Goal: Information Seeking & Learning: Learn about a topic

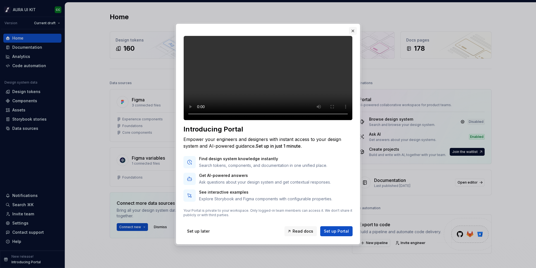
click at [354, 27] on button "button" at bounding box center [353, 31] width 8 height 8
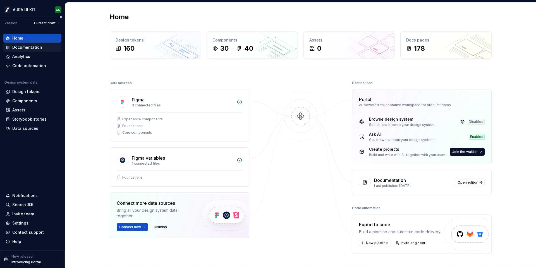
click at [29, 46] on div "Documentation" at bounding box center [27, 48] width 30 height 6
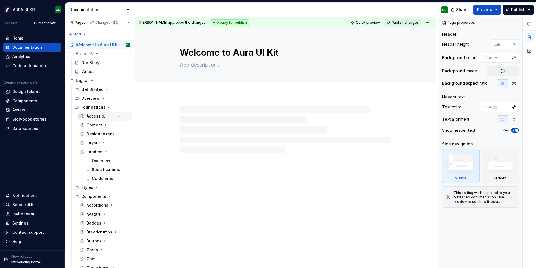
scroll to position [262, 0]
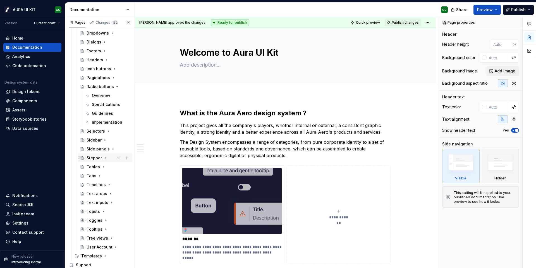
click at [96, 158] on div "Stepper" at bounding box center [94, 158] width 15 height 6
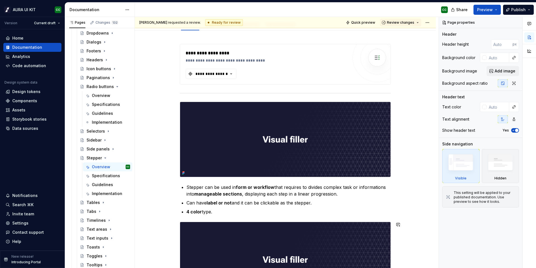
scroll to position [35, 0]
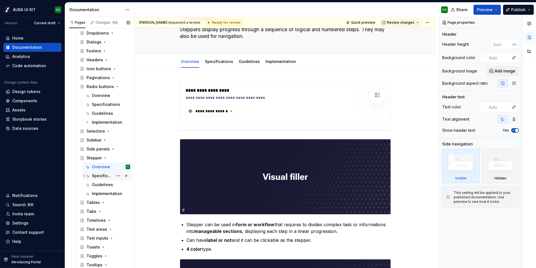
click at [100, 175] on div "Specifications" at bounding box center [102, 176] width 21 height 6
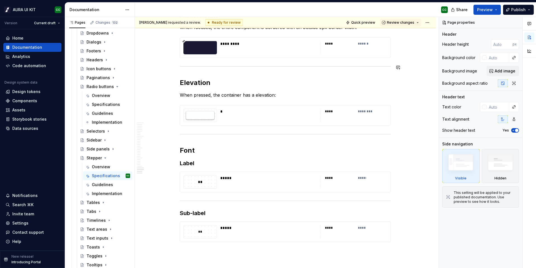
scroll to position [2254, 0]
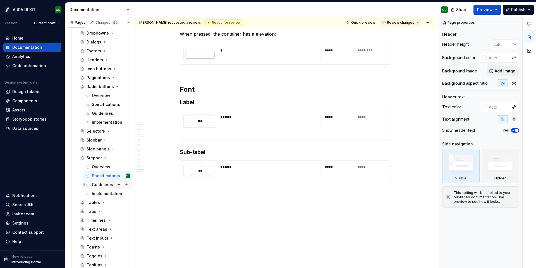
click at [104, 185] on div "Guidelines" at bounding box center [102, 185] width 21 height 6
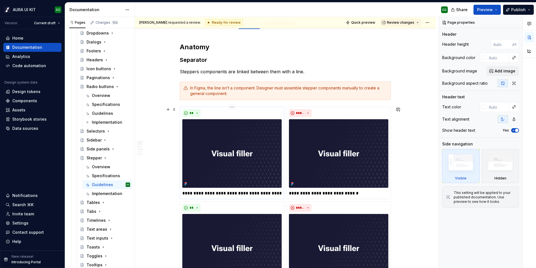
scroll to position [112, 0]
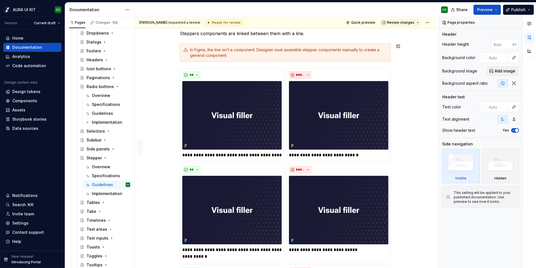
type textarea "*"
